Goal: Task Accomplishment & Management: Manage account settings

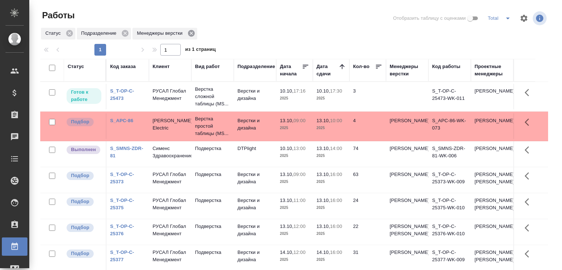
scroll to position [37, 0]
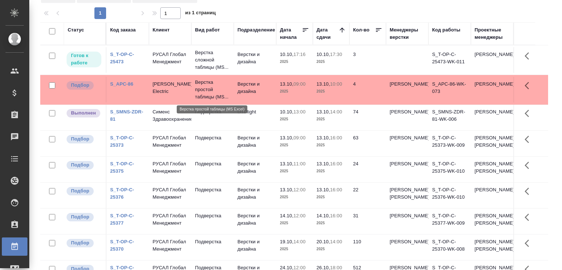
click at [201, 93] on p "Верстка простой таблицы (MS..." at bounding box center [212, 90] width 35 height 22
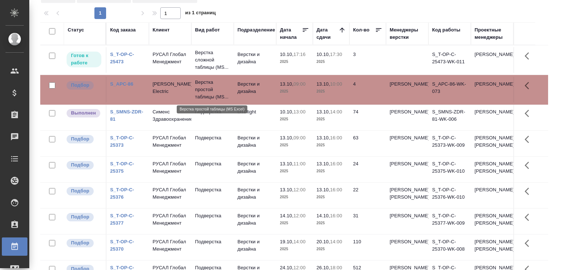
click at [201, 93] on p "Верстка простой таблицы (MS..." at bounding box center [212, 90] width 35 height 22
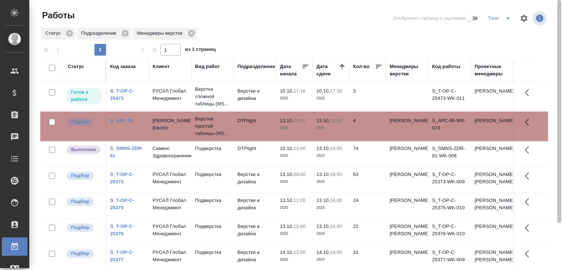
scroll to position [56, 0]
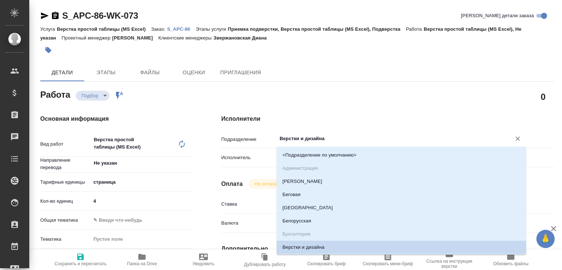
click at [294, 140] on input "Верстки и дизайна" at bounding box center [389, 138] width 221 height 9
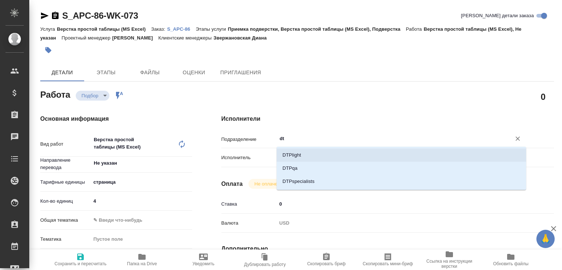
click at [295, 152] on li "DTPlight" at bounding box center [401, 155] width 249 height 13
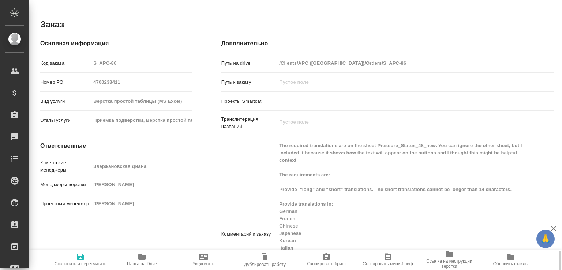
scroll to position [481, 0]
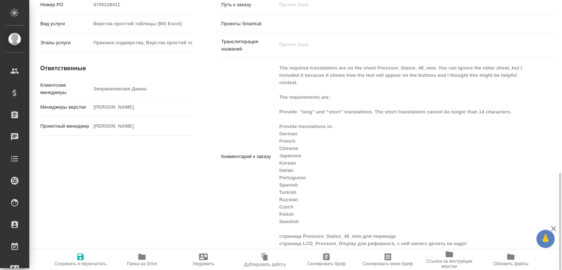
type input "DTPlight"
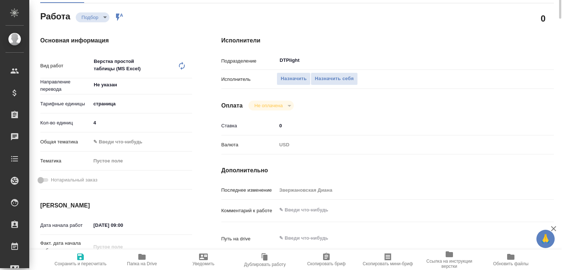
scroll to position [235, 0]
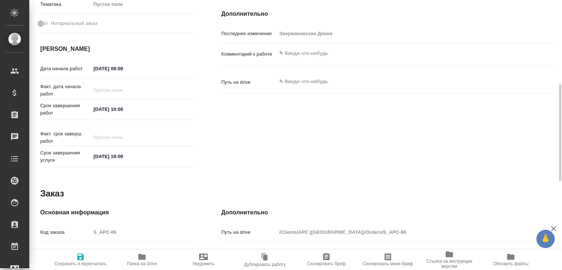
click at [305, 56] on textarea at bounding box center [401, 53] width 249 height 12
paste textarea "страница Pressure_Status_48_new для перевода страница LCD_Pressure_Display для …"
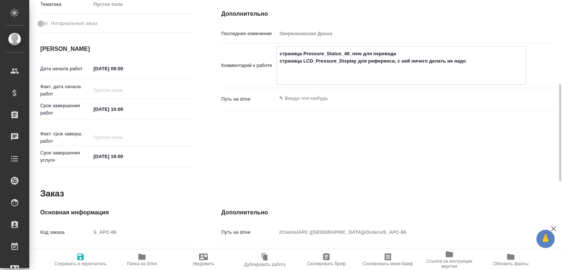
click at [324, 18] on h4 "Дополнительно" at bounding box center [387, 14] width 332 height 9
click at [301, 79] on textarea "страница Pressure_Status_48_new для перевода страница LCD_Pressure_Display для …" at bounding box center [401, 65] width 249 height 34
type textarea "страница Pressure_Status_48_new для перевода страница LCD_Pressure_Display для …"
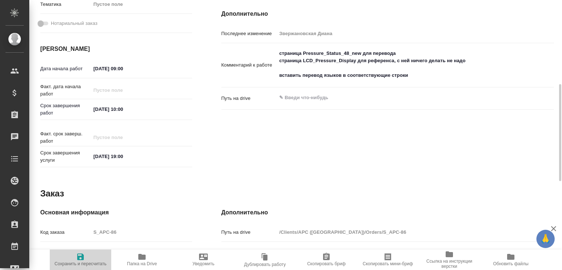
click at [85, 262] on span "Сохранить и пересчитать" at bounding box center [81, 263] width 52 height 5
type input "recruiting"
type input "Не указан"
type input "5a8b1489cc6b4906c91bfdb2"
type input "4"
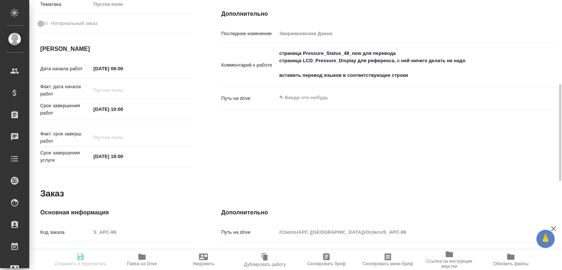
type input "13.10.2025 09:00"
type input "13.10.2025 10:00"
type input "15.10.2025 19:00"
type input "DTPlight"
type input "notPayed"
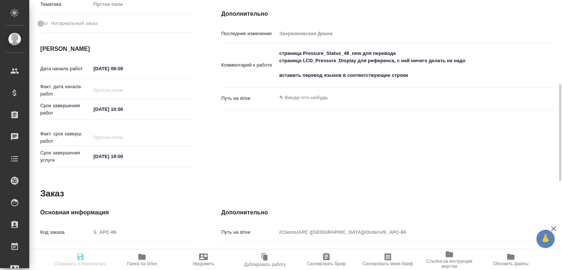
type input "0"
type input "USD"
type input "Звержановская Диана"
type input "S_APC-86"
type input "4700238411"
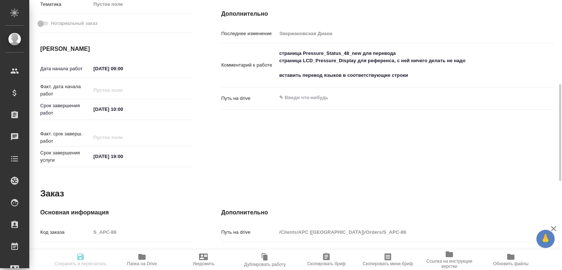
type input "Верстка простой таблицы (MS Excel)"
type input "Приемка подверстки, Верстка простой таблицы (MS Excel), Подверстка"
type input "Звержановская Диана"
type input "[PERSON_NAME]"
type input "/Clients/APC (USA)/Orders/S_APC-86"
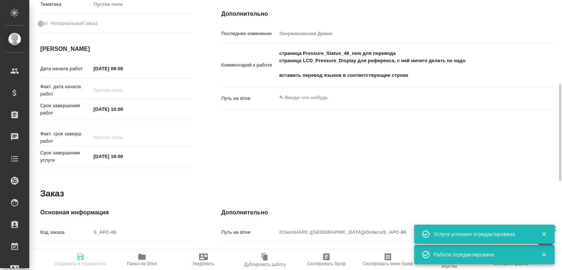
type input "recruiting"
type input "Не указан"
type input "5a8b1489cc6b4906c91bfdb2"
type input "4"
type input "13.10.2025 09:00"
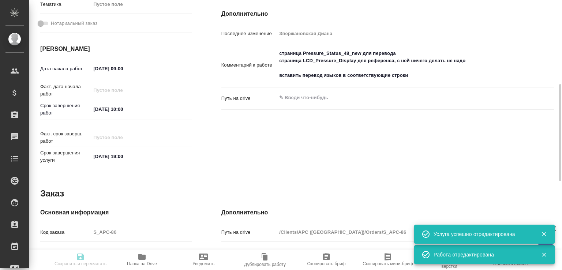
type input "13.10.2025 10:00"
type input "15.10.2025 19:00"
type input "DTPlight"
type input "notPayed"
type input "0"
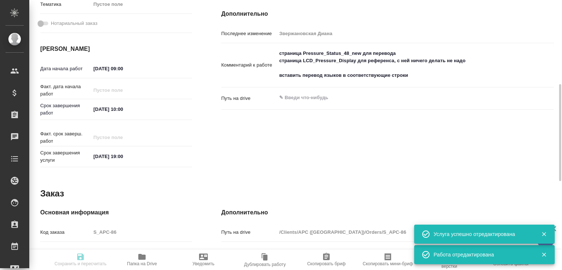
type input "USD"
type input "Звержановская Диана"
type input "S_APC-86"
type input "4700238411"
type input "Верстка простой таблицы (MS Excel)"
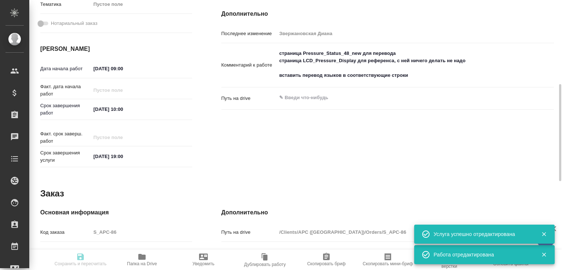
type input "Приемка подверстки, Верстка простой таблицы (MS Excel), Подверстка"
type input "Звержановская Диана"
type input "[PERSON_NAME]"
type input "/Clients/APC (USA)/Orders/S_APC-86"
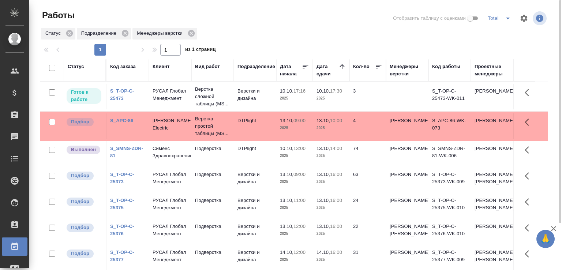
click at [506, 16] on icon "split button" at bounding box center [507, 18] width 9 height 9
click at [495, 90] on li "План" at bounding box center [499, 92] width 41 height 12
